Goal: Task Accomplishment & Management: Use online tool/utility

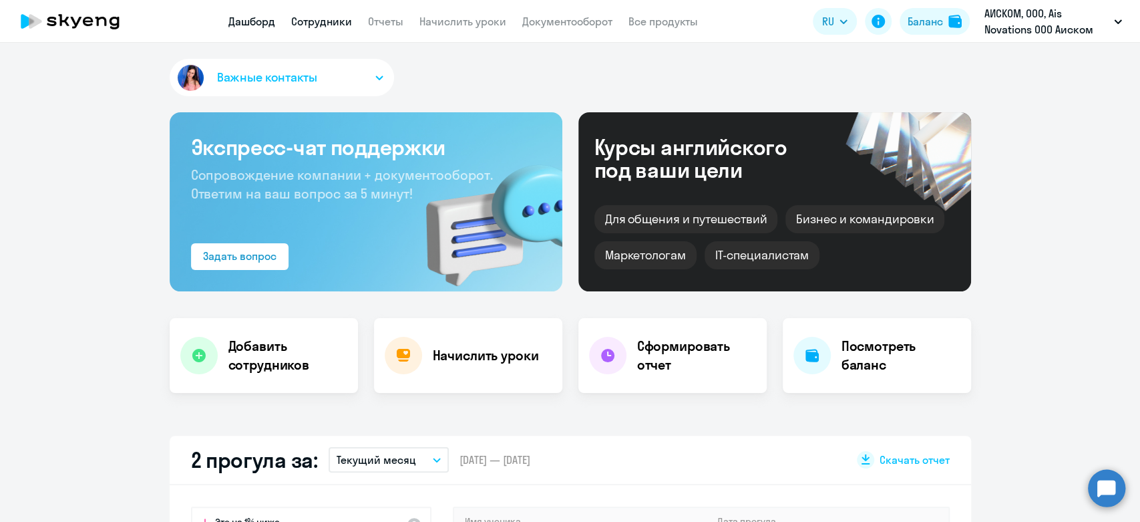
click at [347, 26] on link "Сотрудники" at bounding box center [321, 21] width 61 height 13
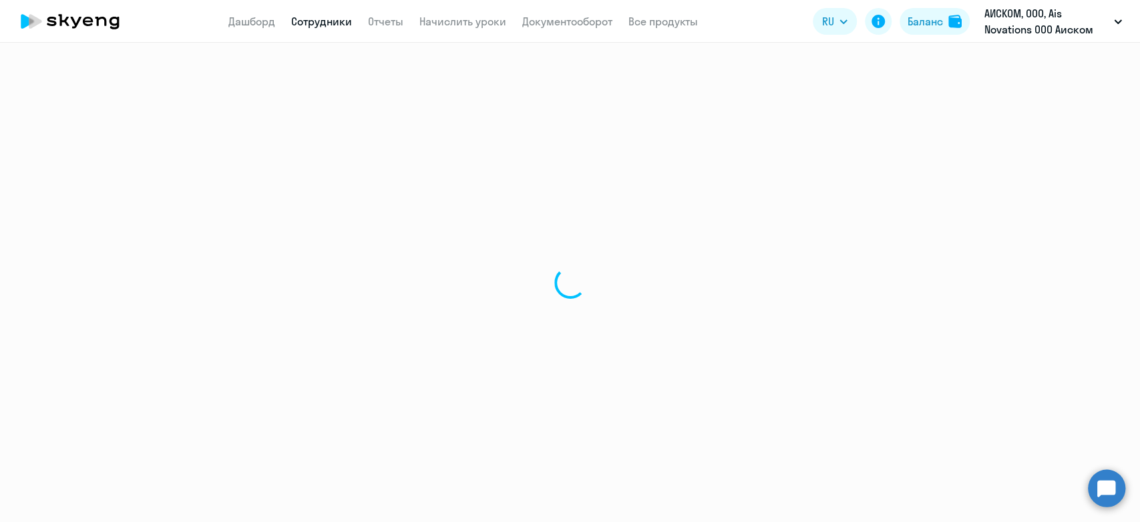
select select "30"
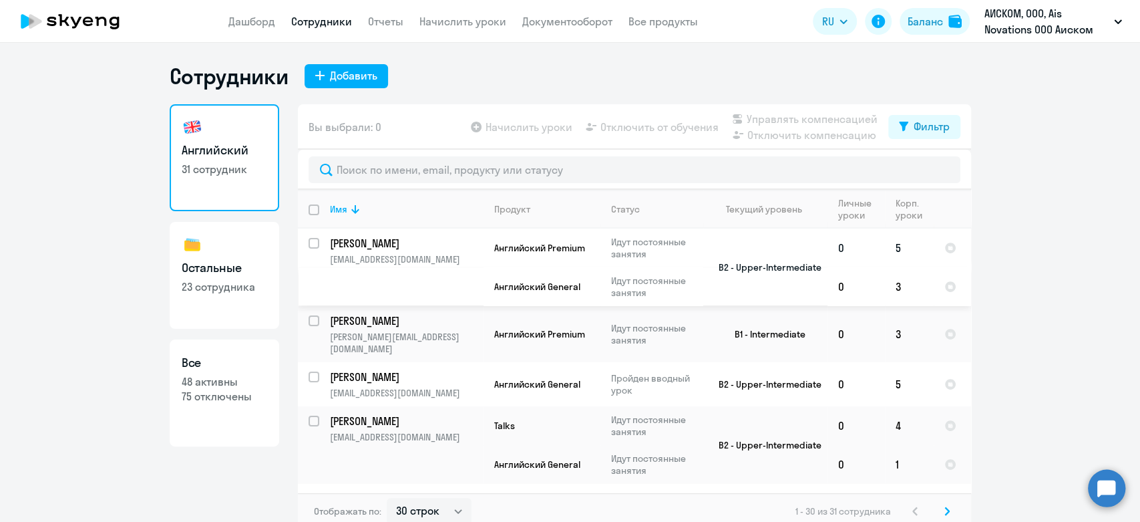
click at [309, 244] on input "select row 6870195" at bounding box center [322, 251] width 27 height 27
checkbox input "true"
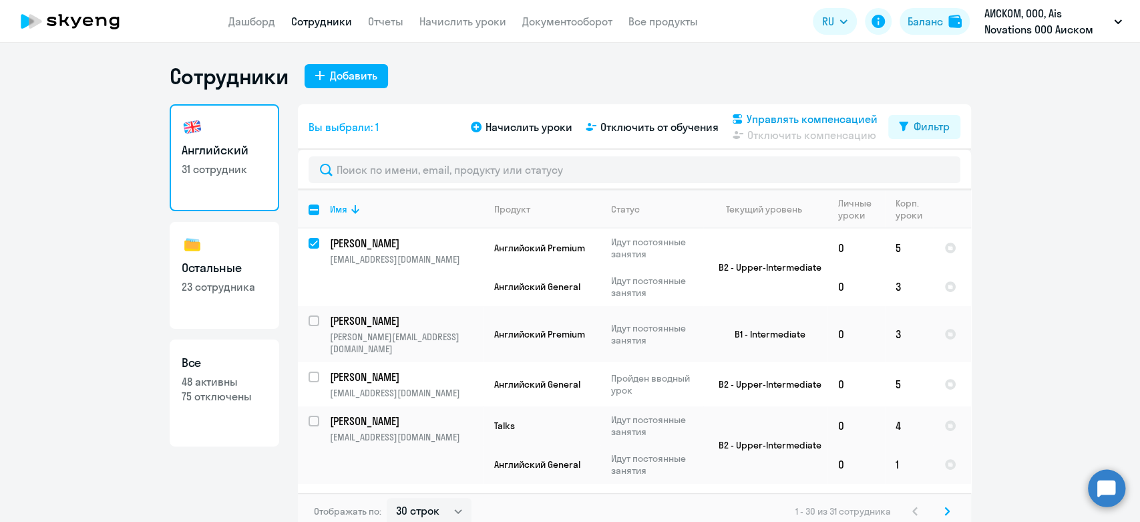
click at [761, 116] on span "Управлять компенсацией" at bounding box center [812, 119] width 131 height 16
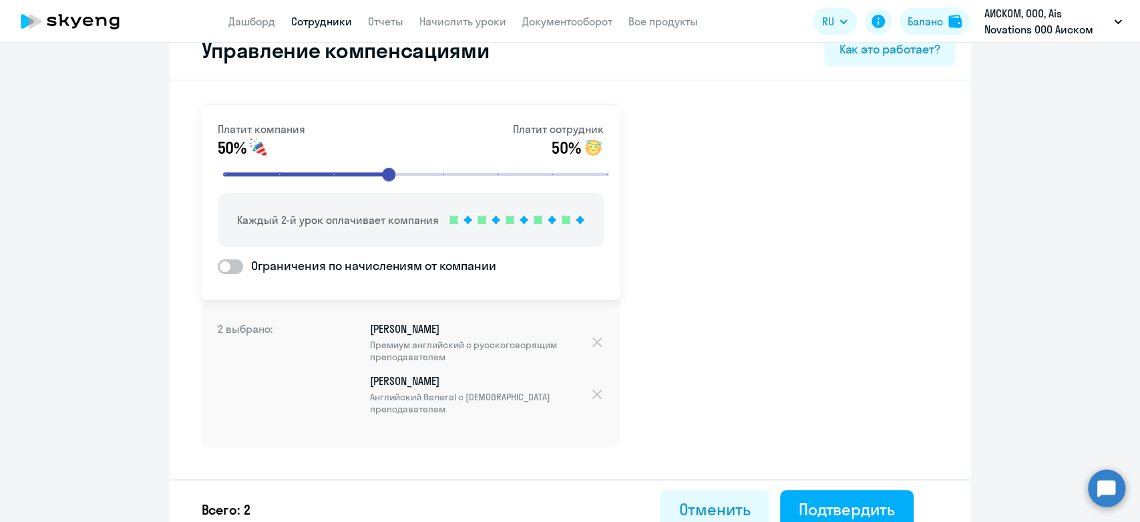
scroll to position [49, 0]
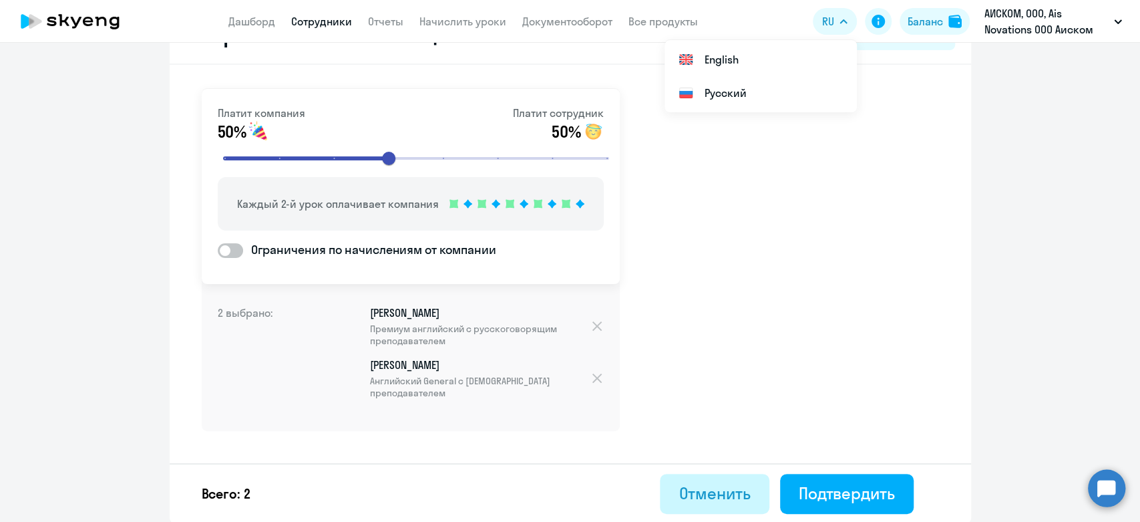
click at [695, 476] on button "Отменить" at bounding box center [714, 494] width 109 height 40
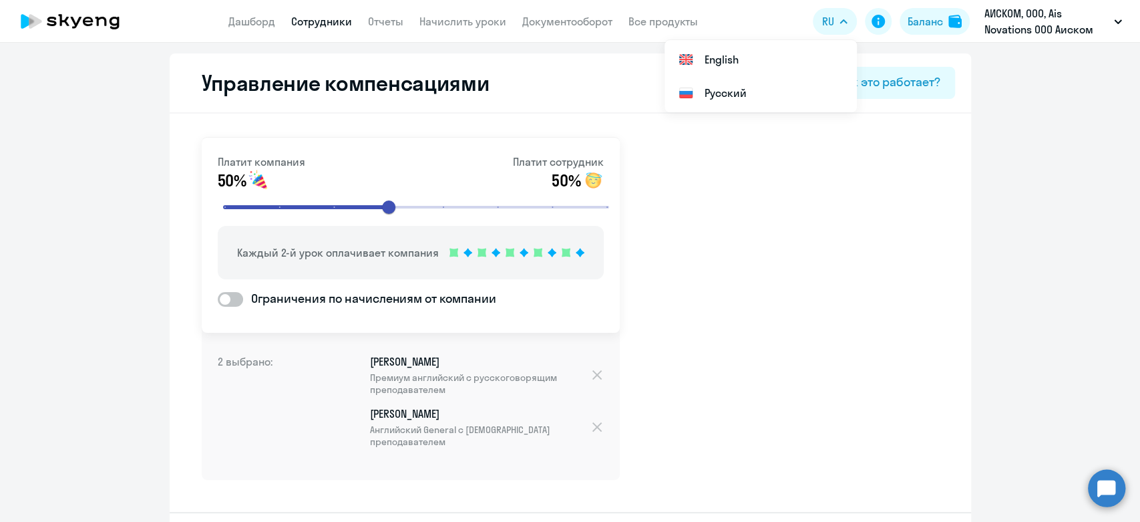
select select "30"
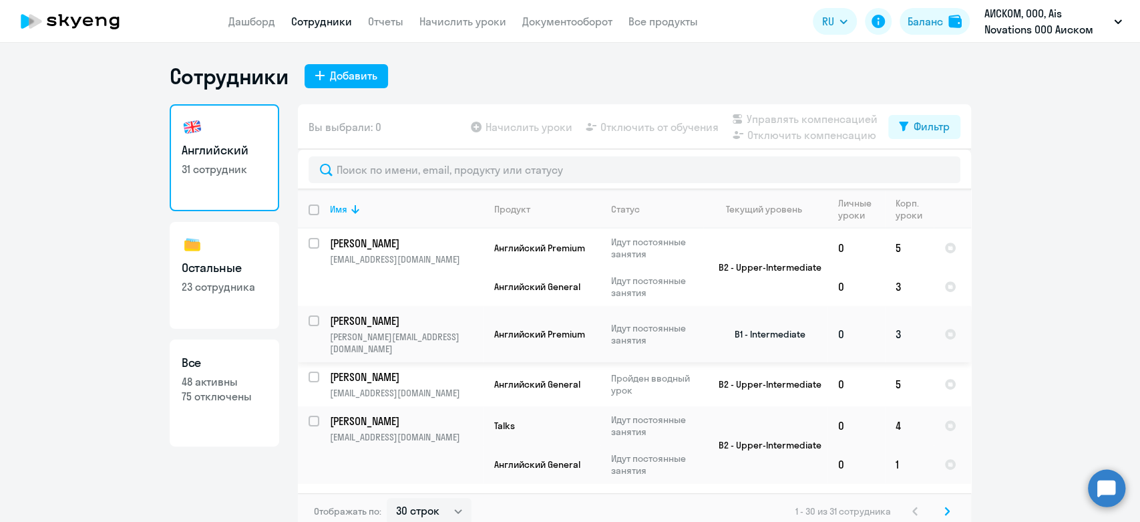
click at [309, 320] on input "select row 38517118" at bounding box center [322, 328] width 27 height 27
checkbox input "true"
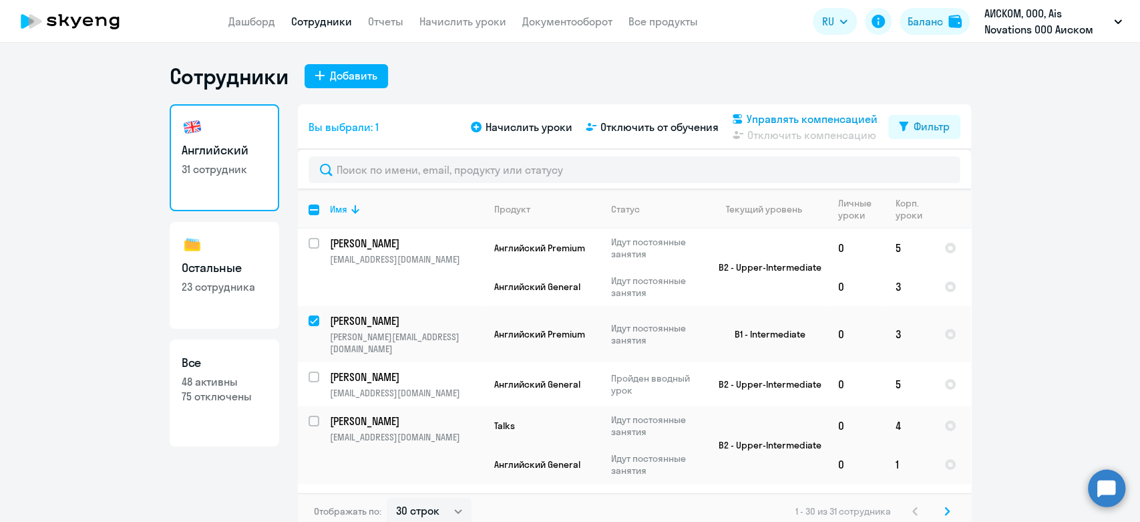
click at [788, 122] on span "Управлять компенсацией" at bounding box center [812, 119] width 131 height 16
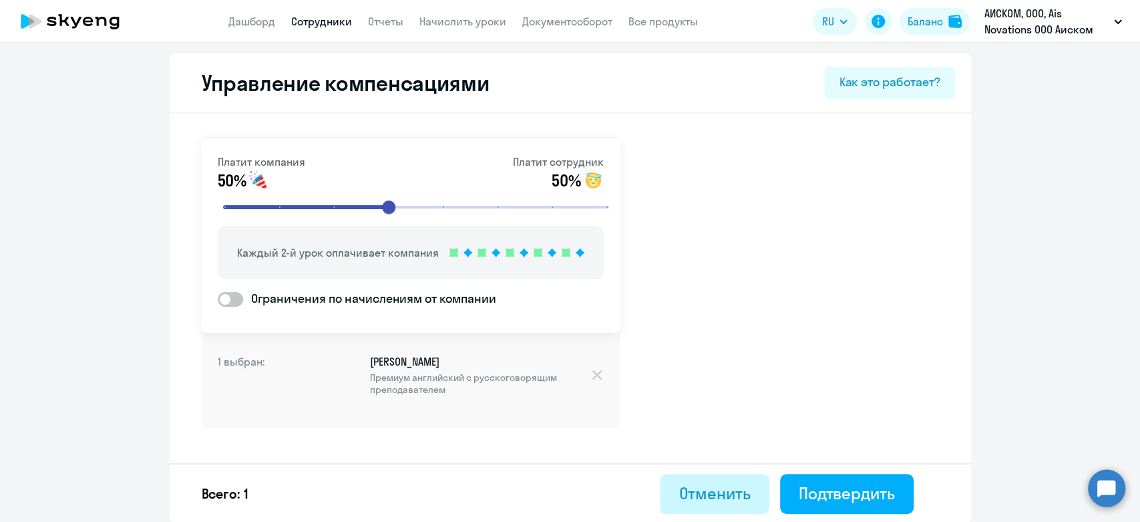
click at [681, 490] on div "Отменить" at bounding box center [714, 492] width 71 height 21
select select "30"
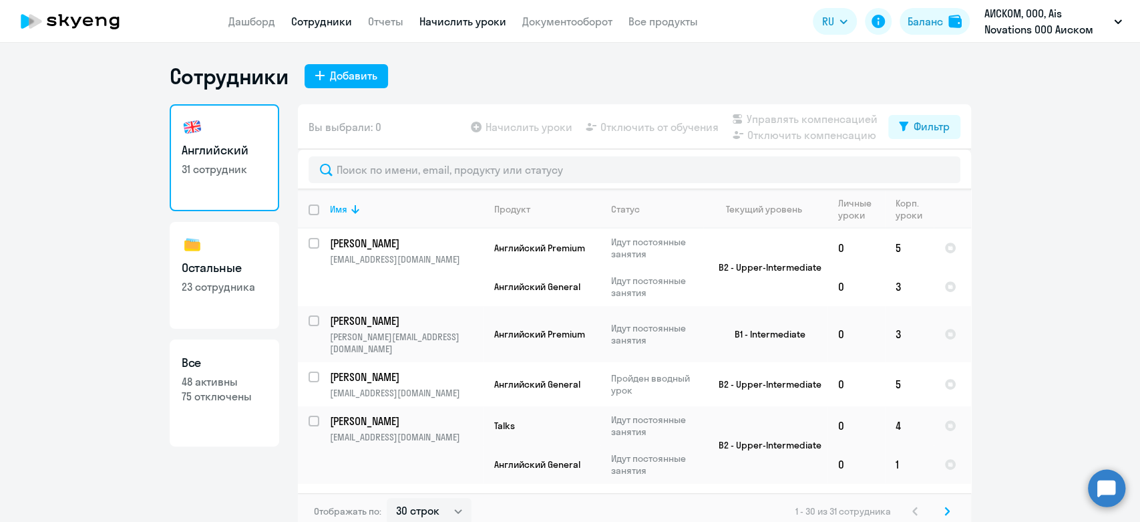
click at [476, 25] on link "Начислить уроки" at bounding box center [462, 21] width 87 height 13
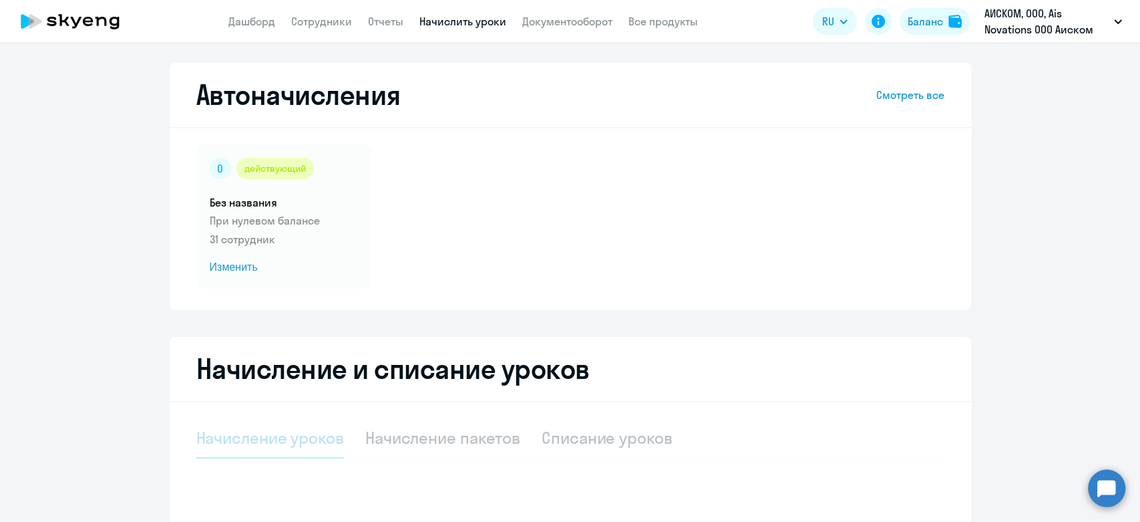
select select "10"
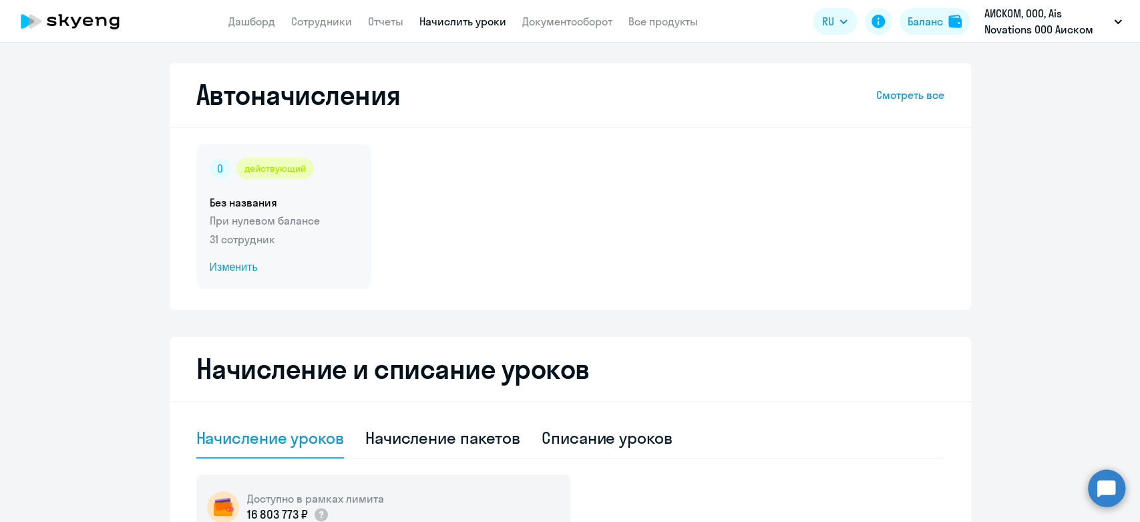
click at [332, 244] on p "31 сотрудник" at bounding box center [284, 239] width 148 height 16
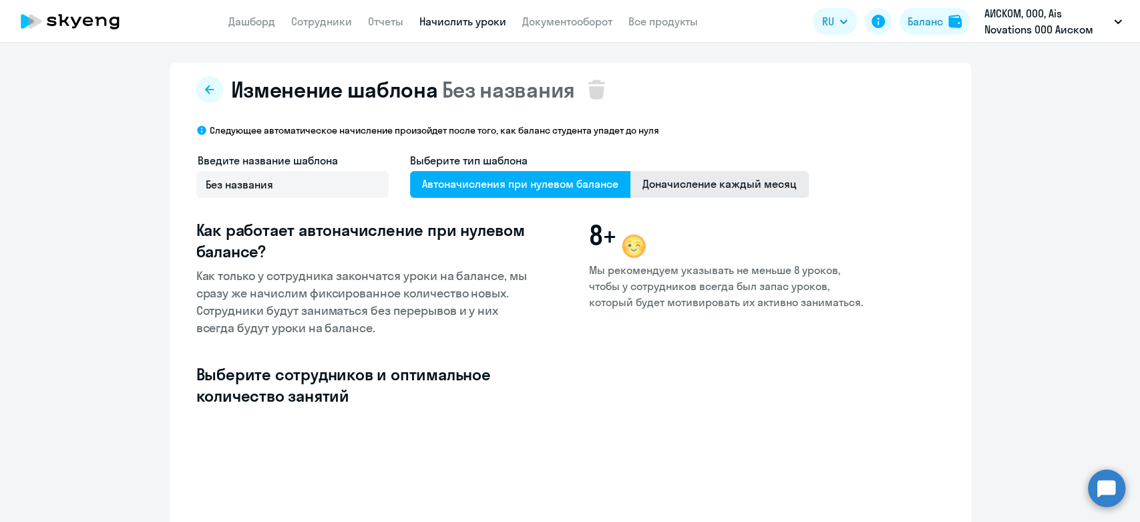
select select "10"
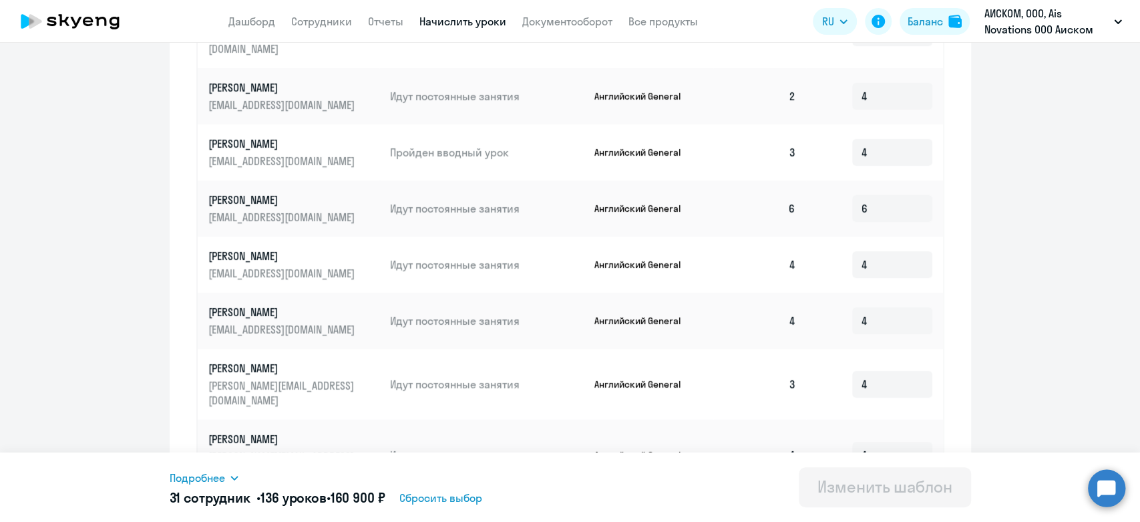
scroll to position [653, 0]
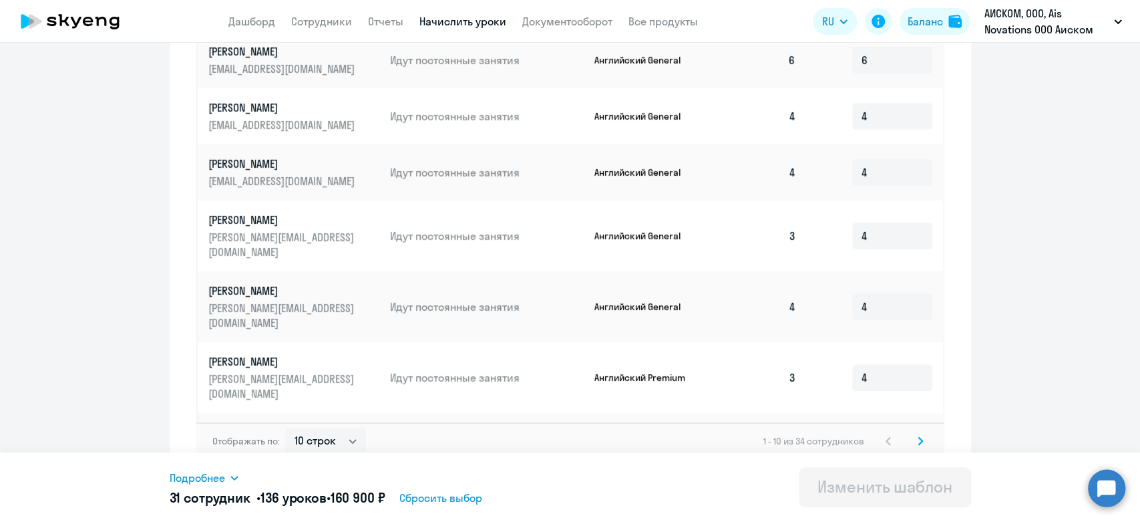
click at [912, 433] on svg-icon at bounding box center [920, 441] width 16 height 16
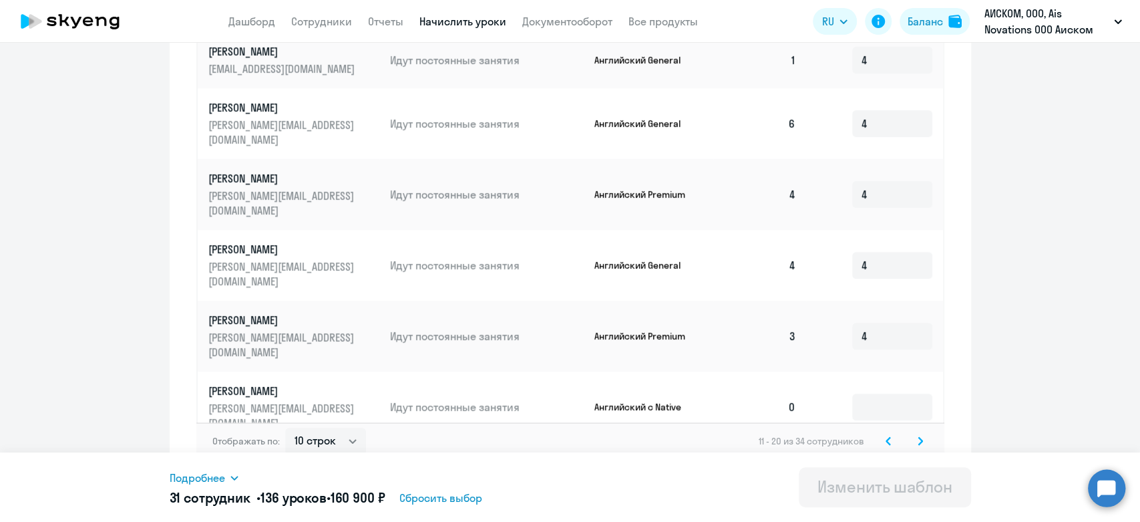
click at [921, 433] on svg-icon at bounding box center [920, 441] width 16 height 16
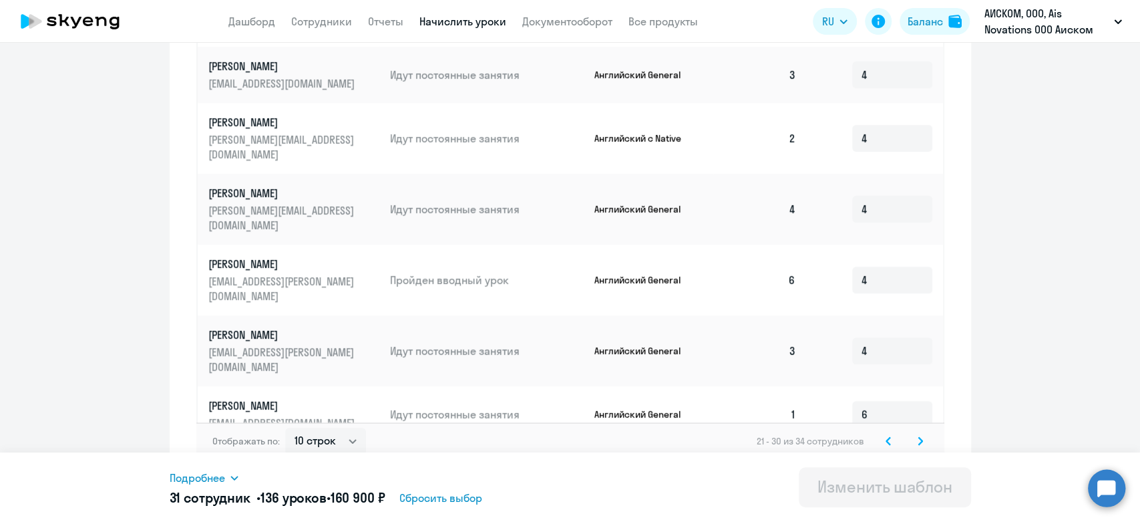
click at [918, 436] on icon at bounding box center [920, 440] width 5 height 9
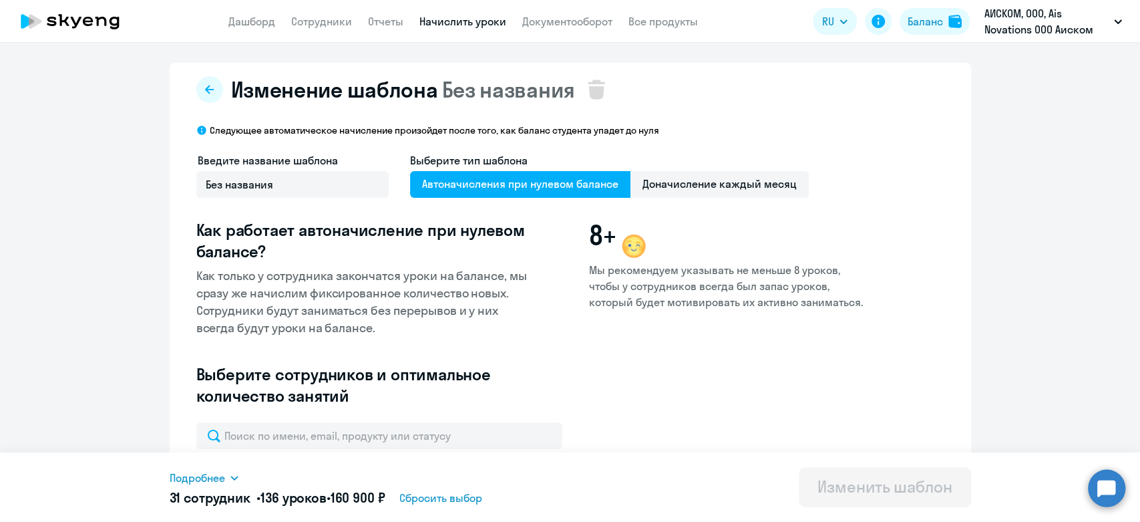
scroll to position [317, 0]
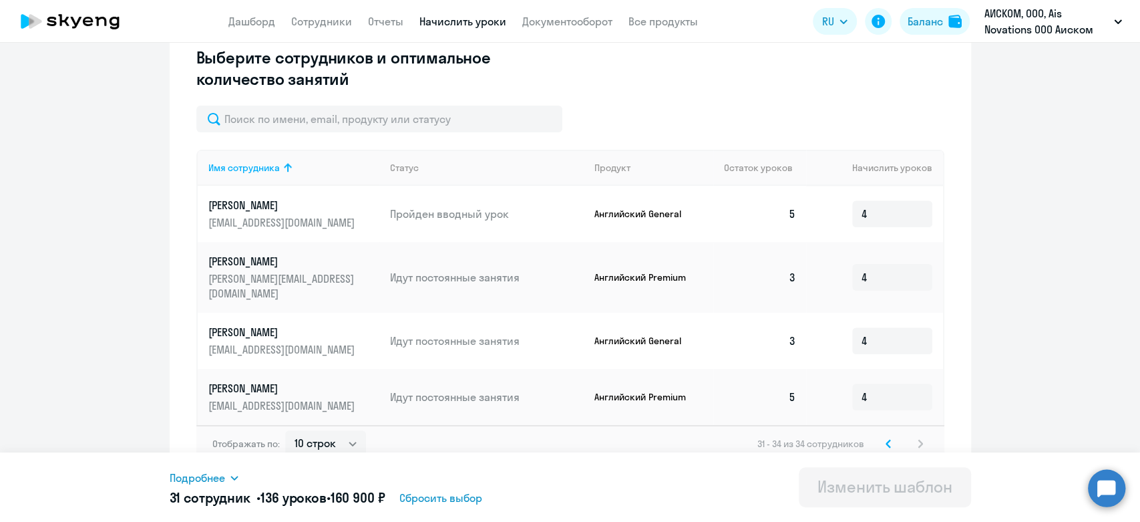
click at [891, 435] on div "31 - 34 из 34 сотрудников" at bounding box center [842, 443] width 171 height 16
click at [886, 439] on icon at bounding box center [888, 442] width 4 height 7
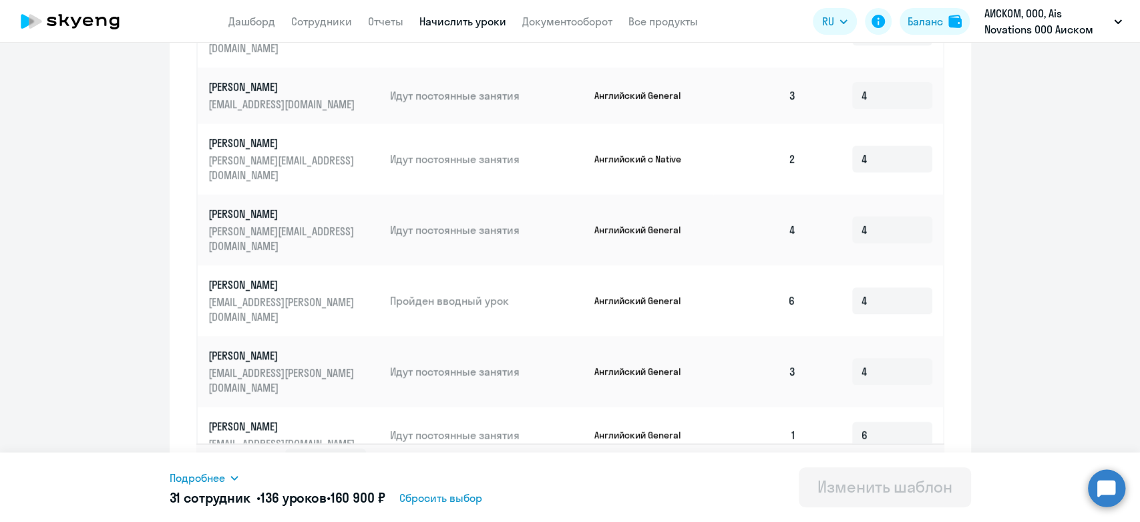
scroll to position [653, 0]
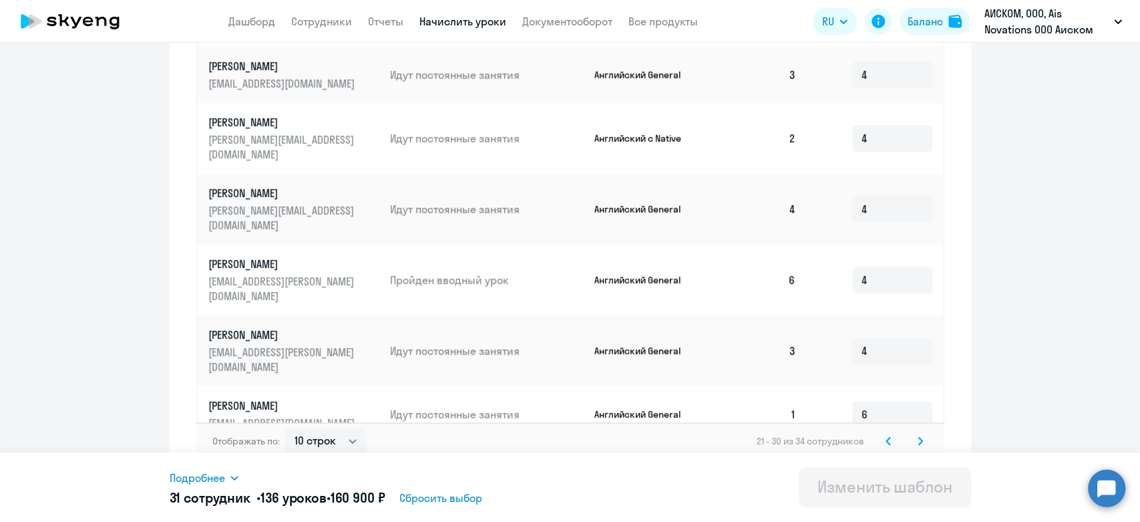
click at [891, 433] on div "21 - 30 из 34 сотрудников" at bounding box center [843, 441] width 172 height 16
click at [885, 433] on svg-icon at bounding box center [888, 441] width 16 height 16
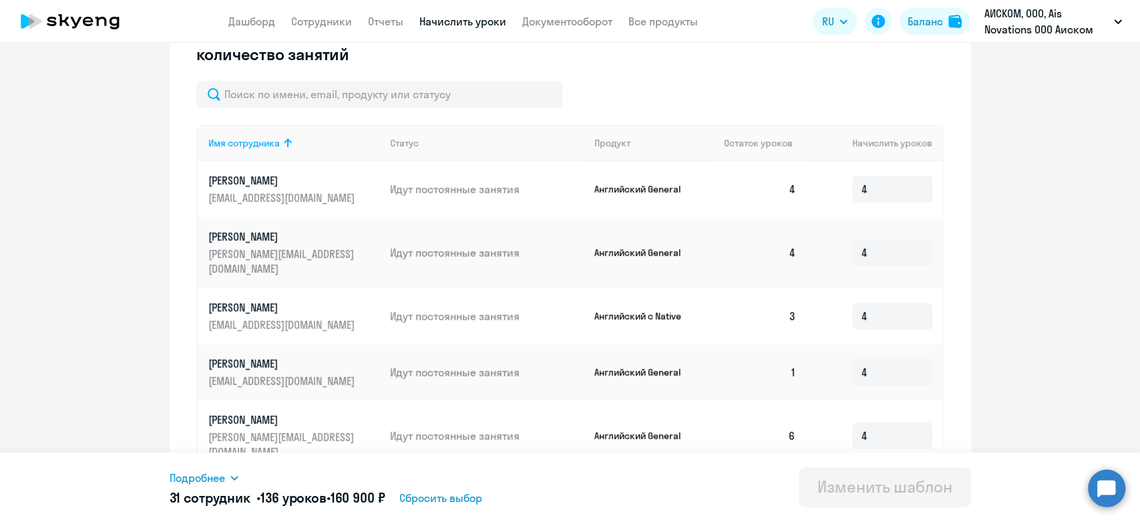
scroll to position [283, 0]
